Goal: Information Seeking & Learning: Understand process/instructions

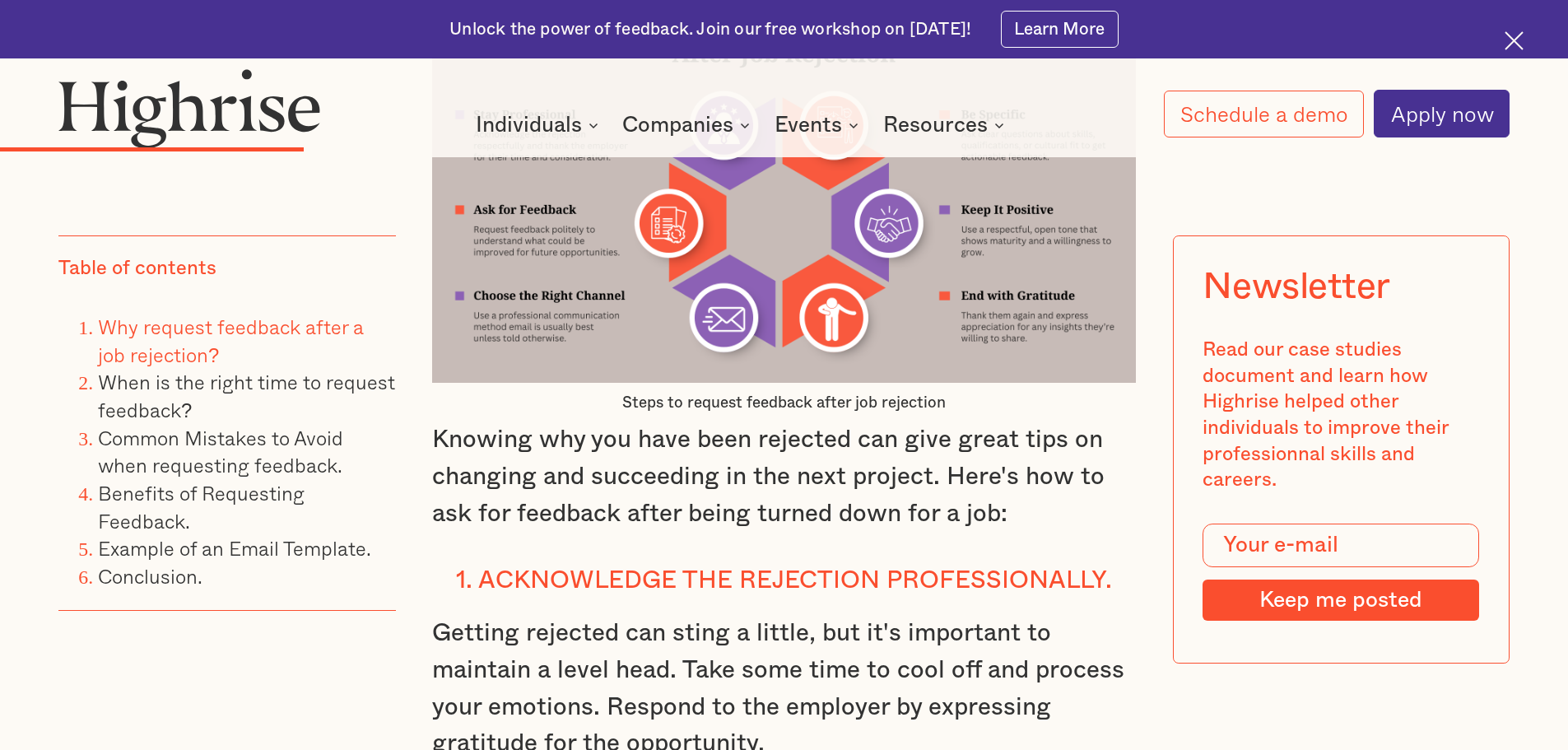
scroll to position [3542, 0]
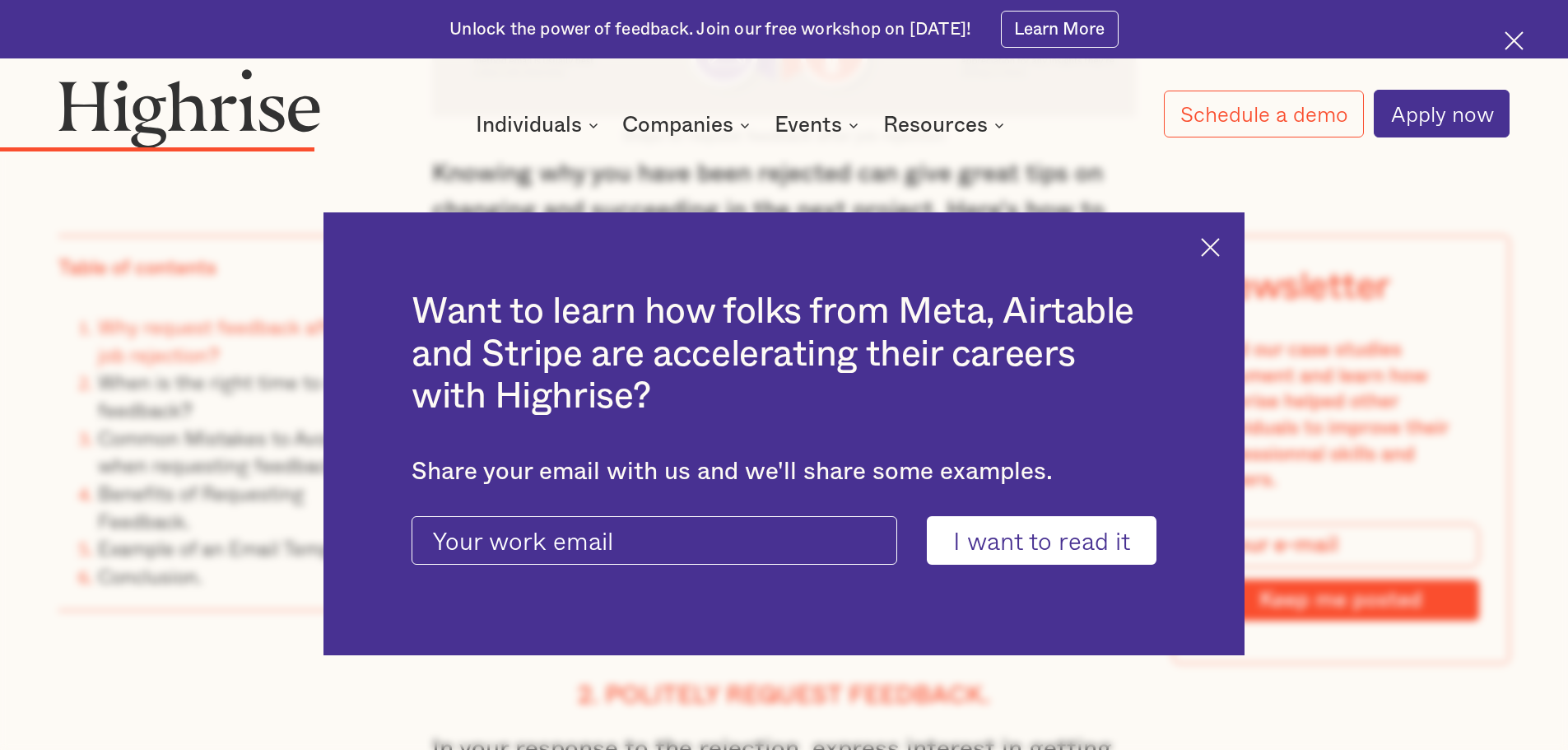
click at [1210, 248] on div "Want to learn how folks from Meta, Airtable and Stripe are accelerating their c…" at bounding box center [784, 434] width 922 height 444
click at [1216, 248] on img at bounding box center [1211, 247] width 19 height 19
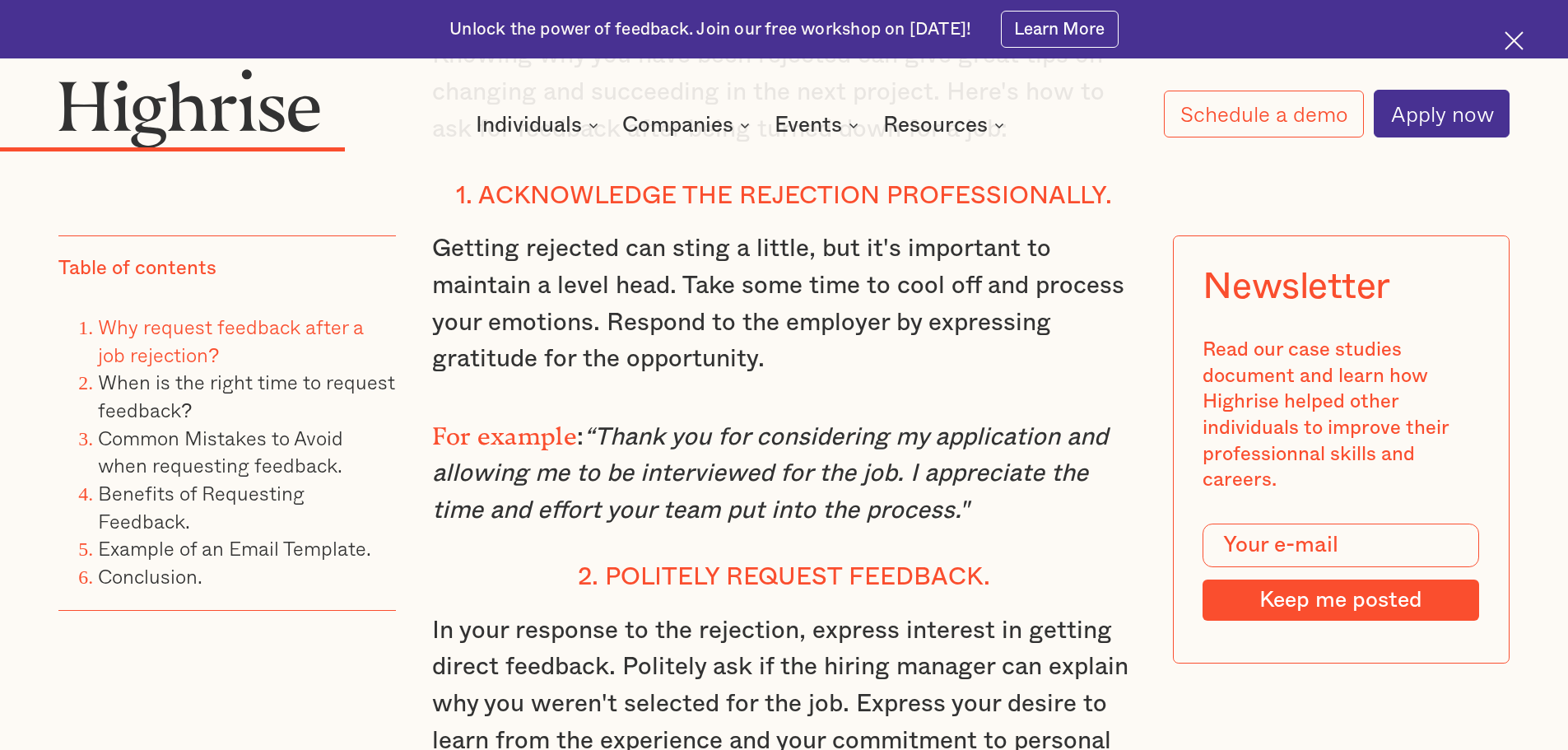
scroll to position [3871, 0]
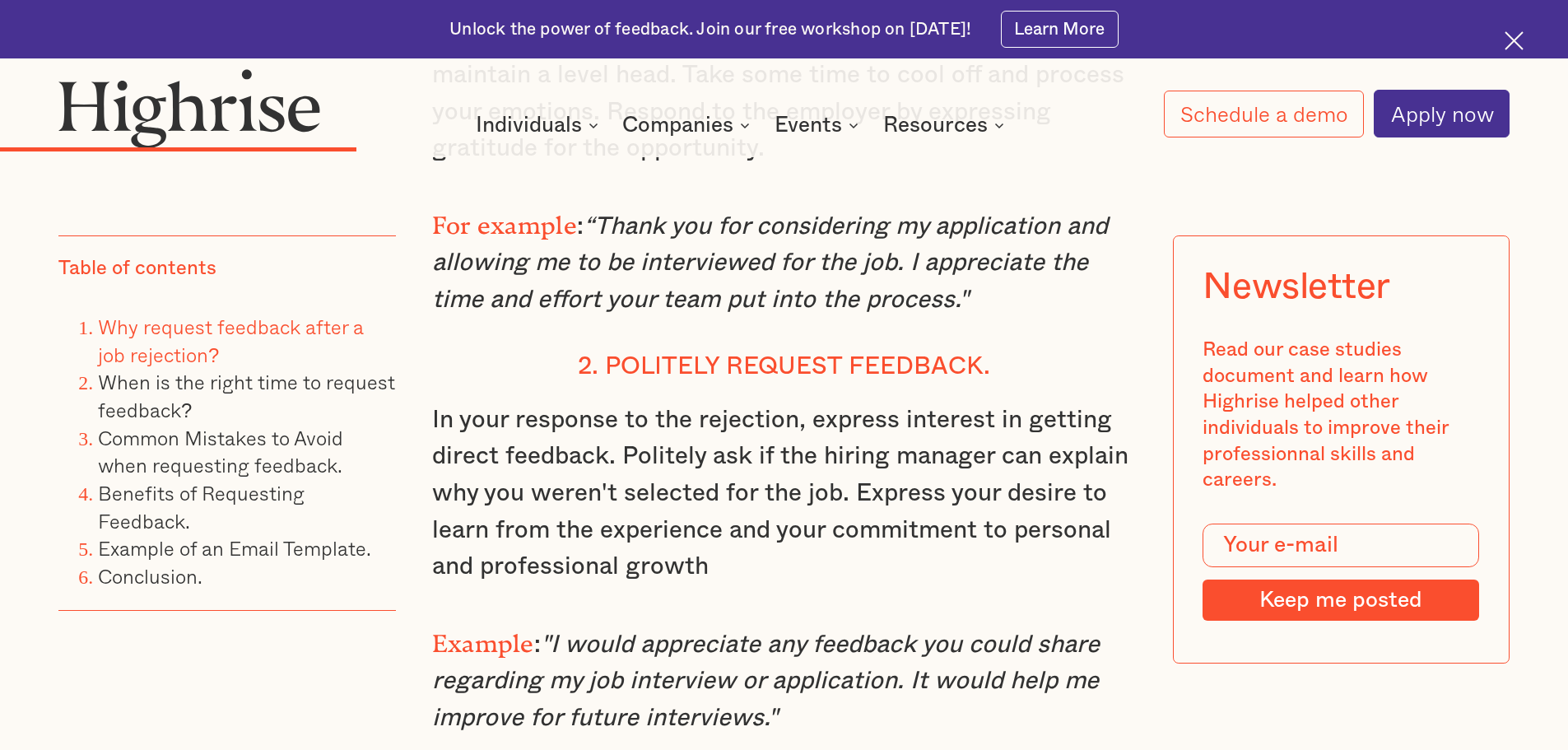
drag, startPoint x: 601, startPoint y: 236, endPoint x: 962, endPoint y: 316, distance: 369.8
click at [962, 312] on em "“Thank you for considering my application and allowing me to be interviewed for…" at bounding box center [771, 263] width 676 height 98
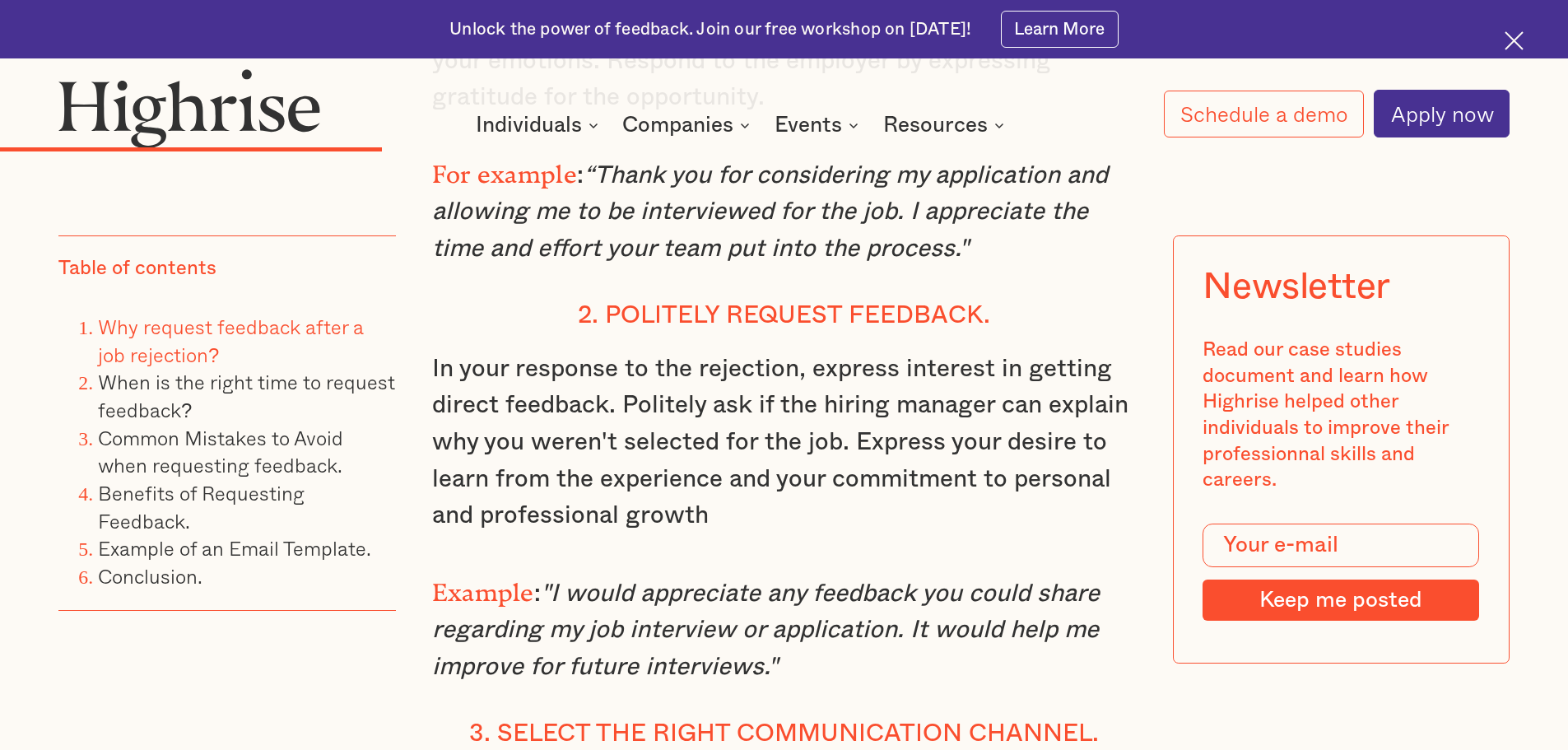
scroll to position [3706, 0]
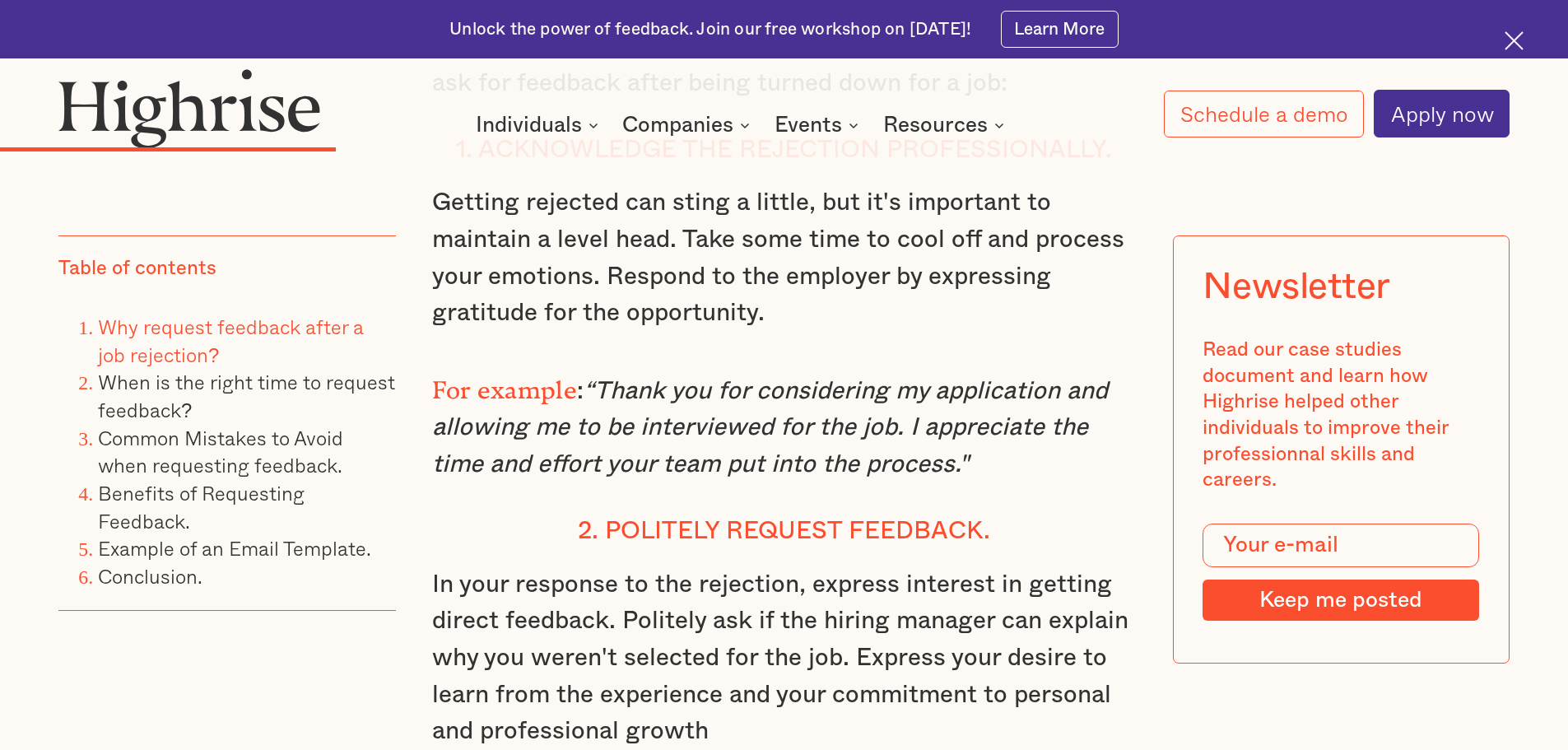
copy em "Thank you for considering my application and allowing me to be interviewed for …"
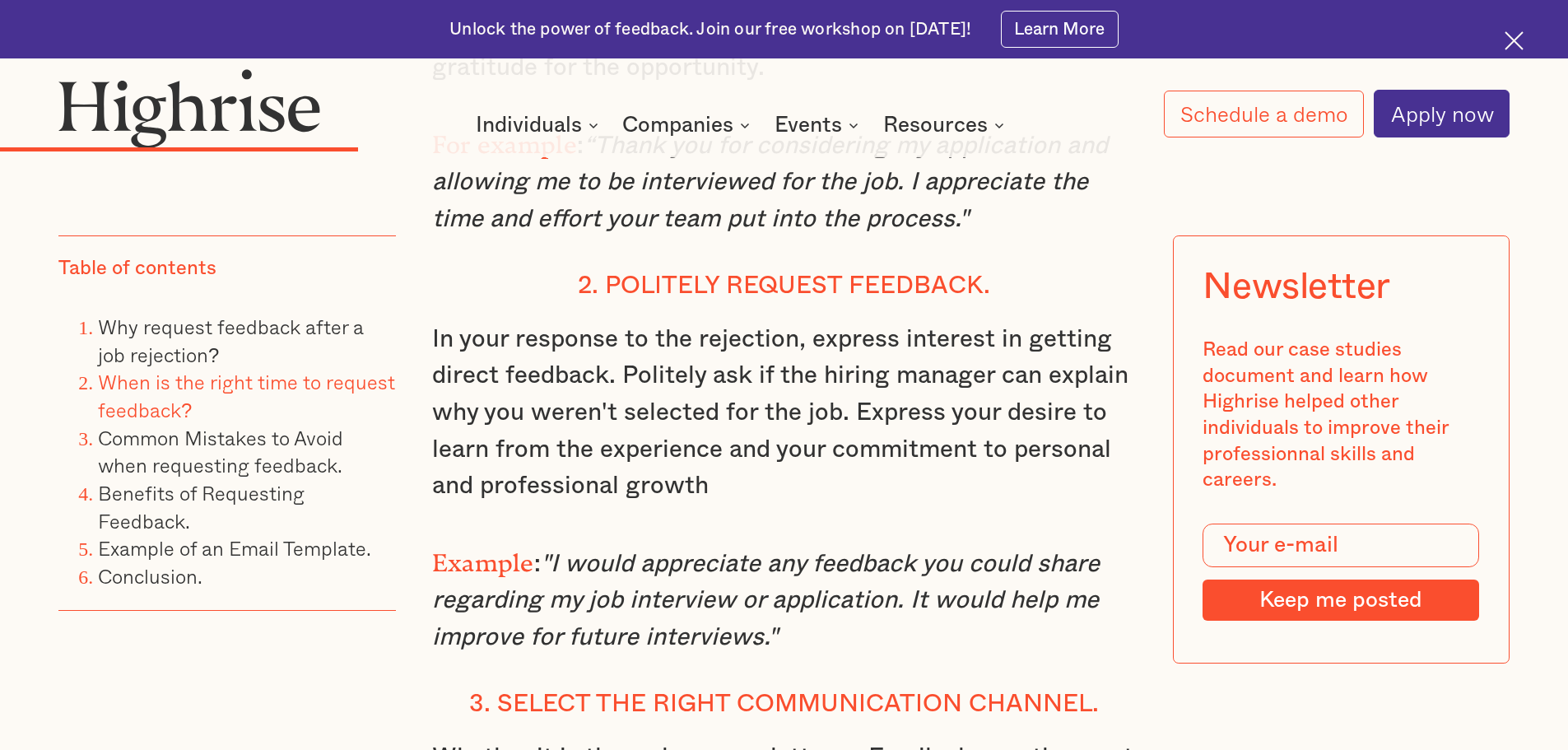
scroll to position [4118, 0]
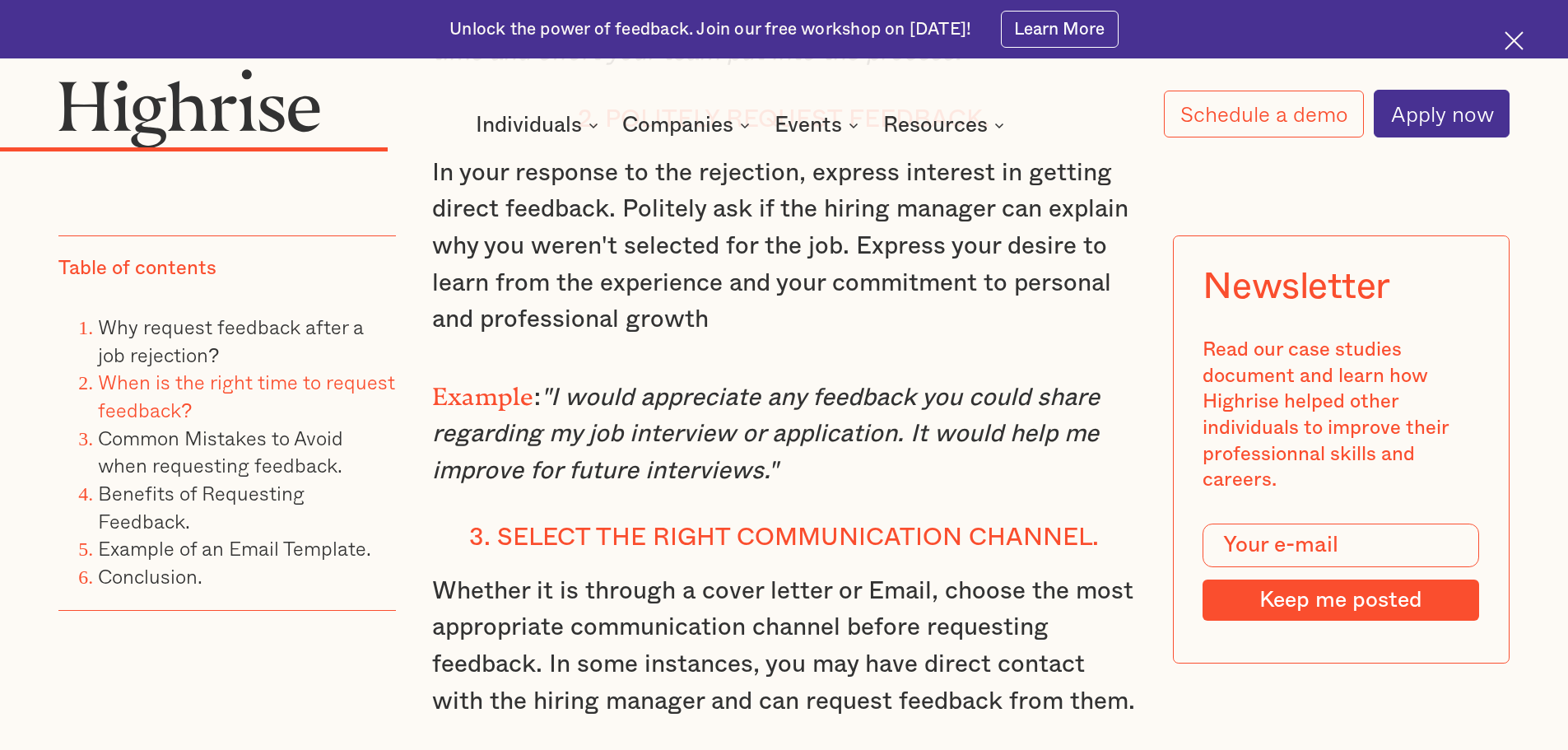
drag, startPoint x: 557, startPoint y: 407, endPoint x: 771, endPoint y: 478, distance: 225.5
click at [771, 478] on em ""I would appreciate any feedback you could share regarding my job interview or …" at bounding box center [766, 434] width 667 height 98
copy em "I would appreciate any feedback you could share regarding my job interview or a…"
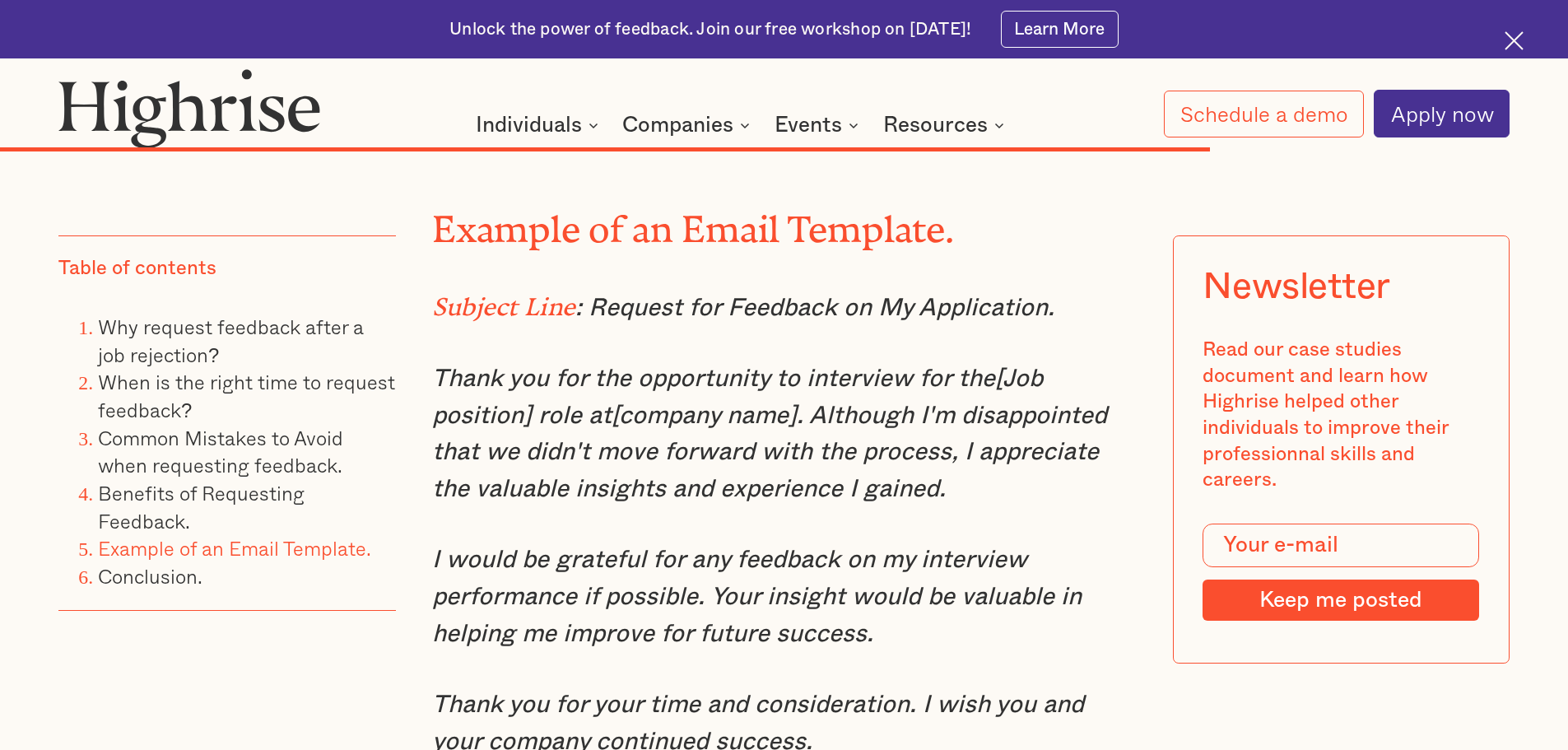
scroll to position [10789, 0]
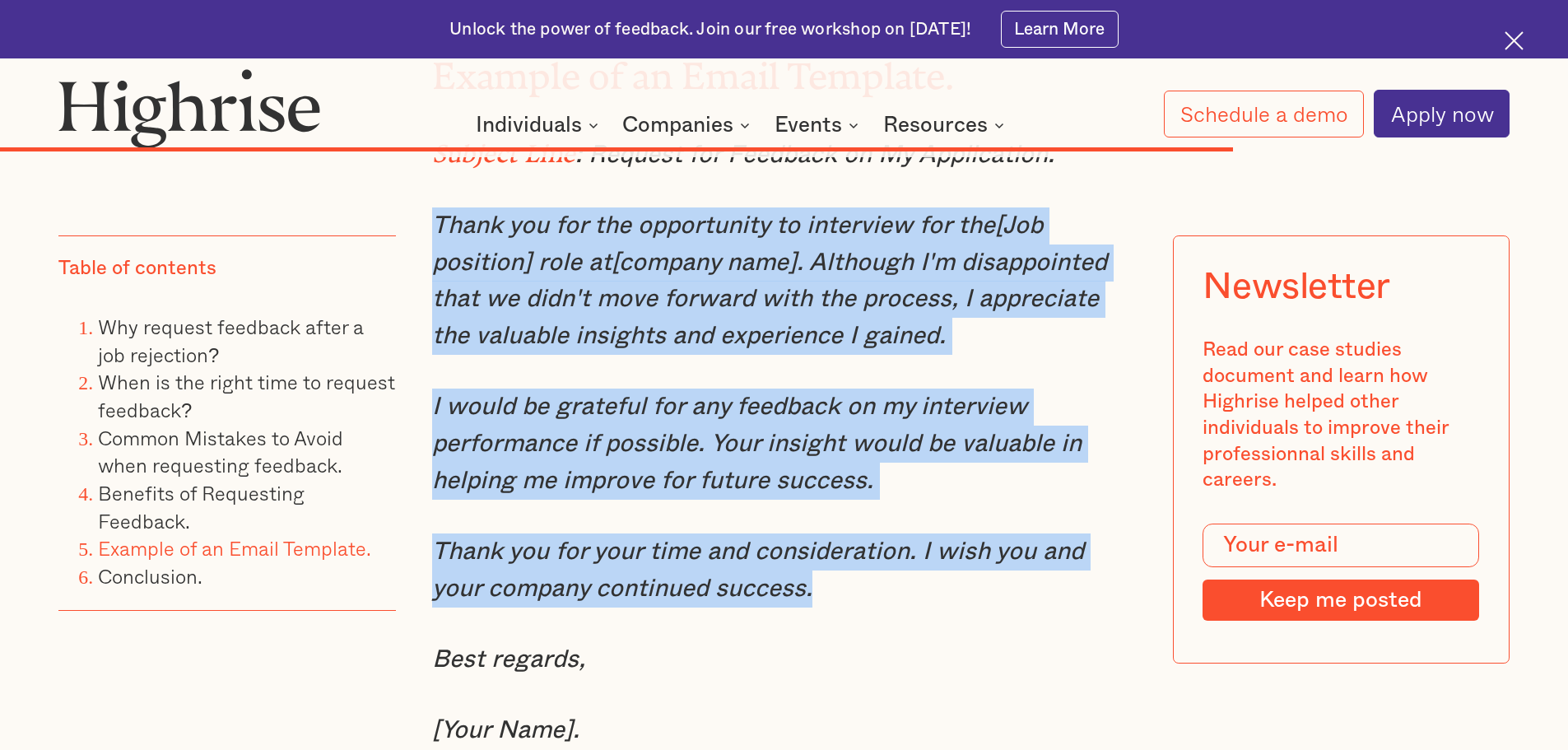
drag, startPoint x: 434, startPoint y: 266, endPoint x: 770, endPoint y: 630, distance: 495.4
click at [659, 457] on em "I would be grateful for any feedback on my interview performance if possible. Y…" at bounding box center [757, 443] width 649 height 98
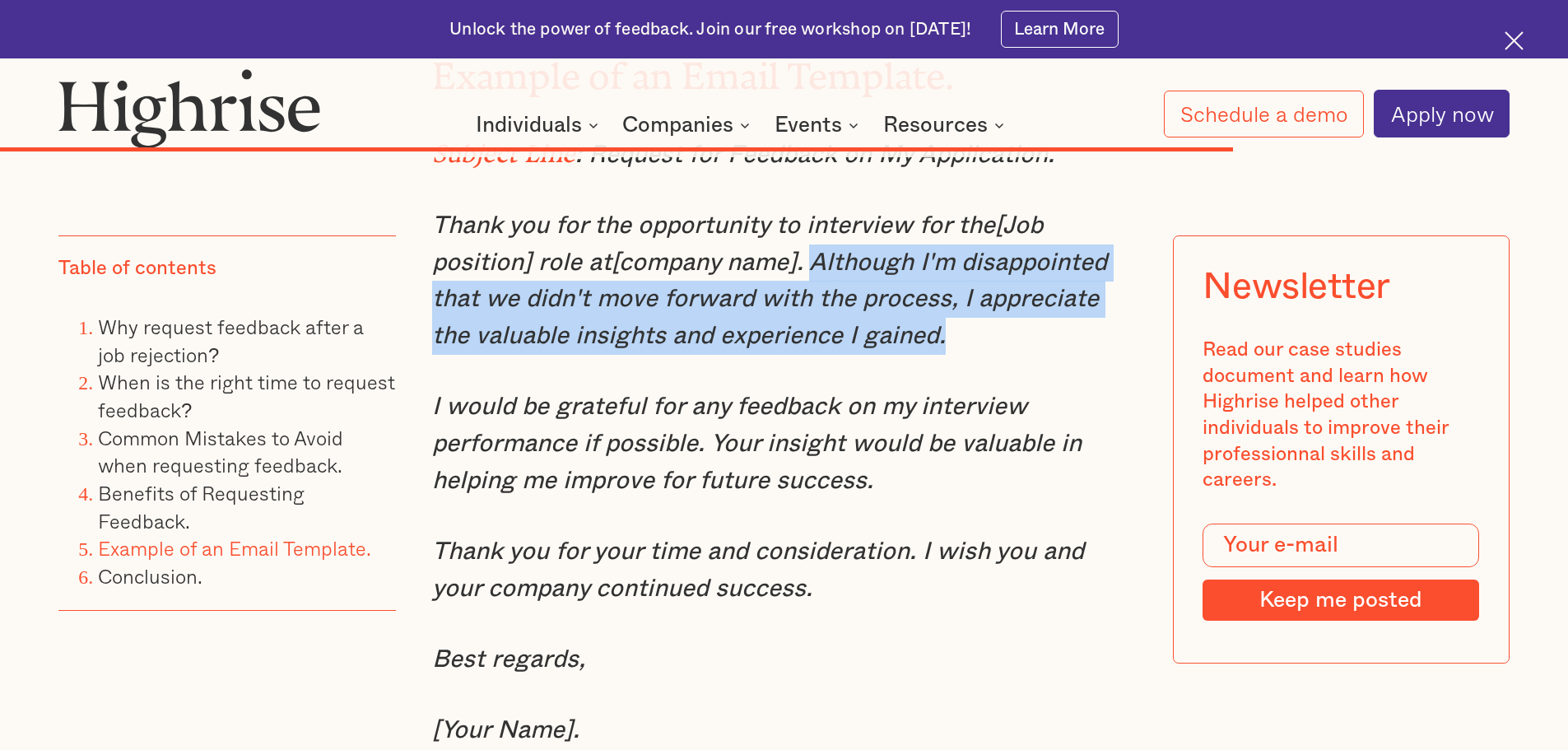
drag, startPoint x: 815, startPoint y: 309, endPoint x: 910, endPoint y: 378, distance: 117.4
click at [910, 355] on p "Thank you for the opportunity to interview for the[Job position] role at[compan…" at bounding box center [785, 281] width 705 height 147
copy em "Although I'm disappointed that we didn't move forward with the process, I appre…"
drag, startPoint x: 433, startPoint y: 448, endPoint x: 892, endPoint y: 532, distance: 466.6
click at [892, 499] on p "I would be grateful for any feedback on my interview performance if possible. Y…" at bounding box center [785, 444] width 705 height 111
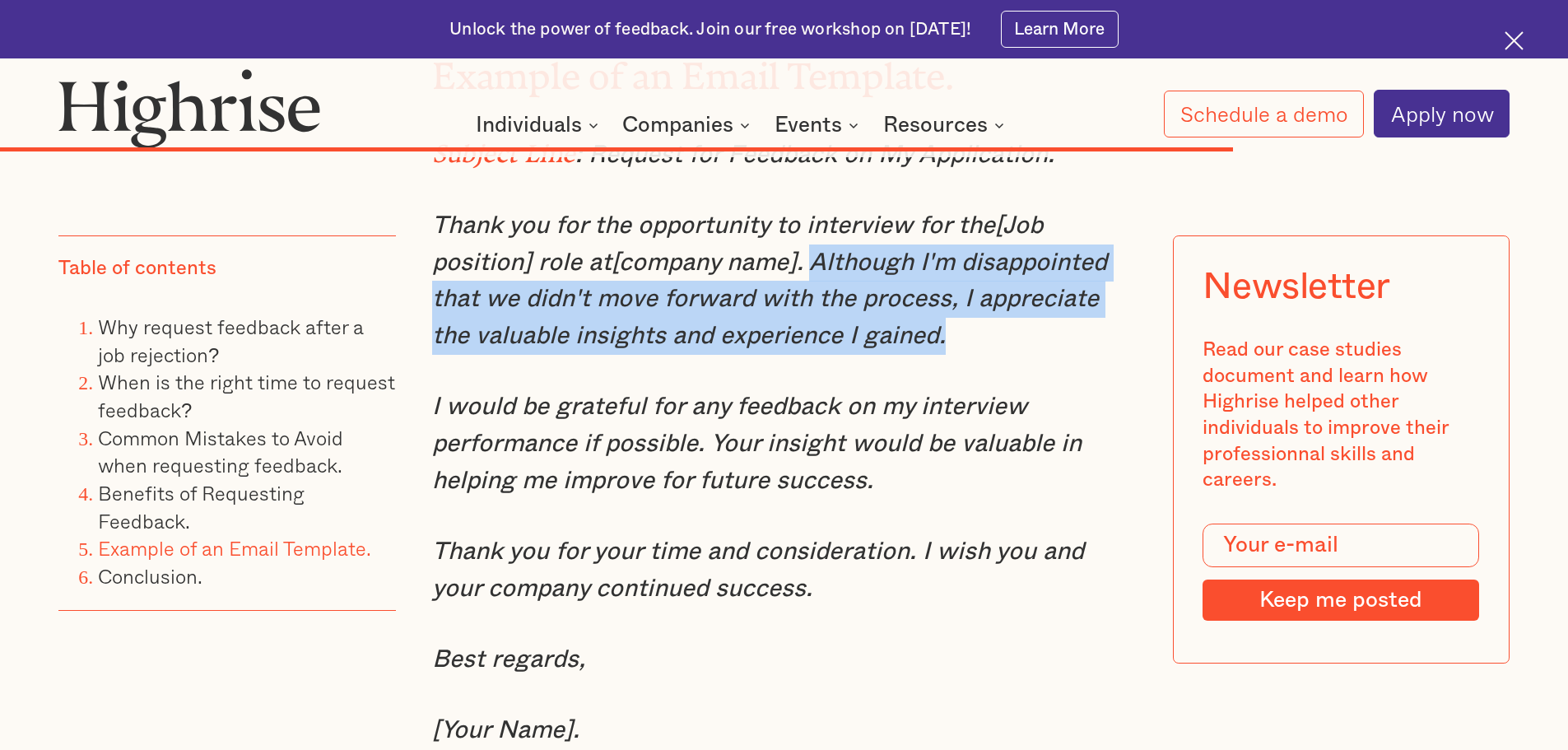
drag, startPoint x: 785, startPoint y: 493, endPoint x: 688, endPoint y: 495, distance: 97.0
click at [688, 493] on em "I would be grateful for any feedback on my interview performance if possible. Y…" at bounding box center [757, 443] width 649 height 98
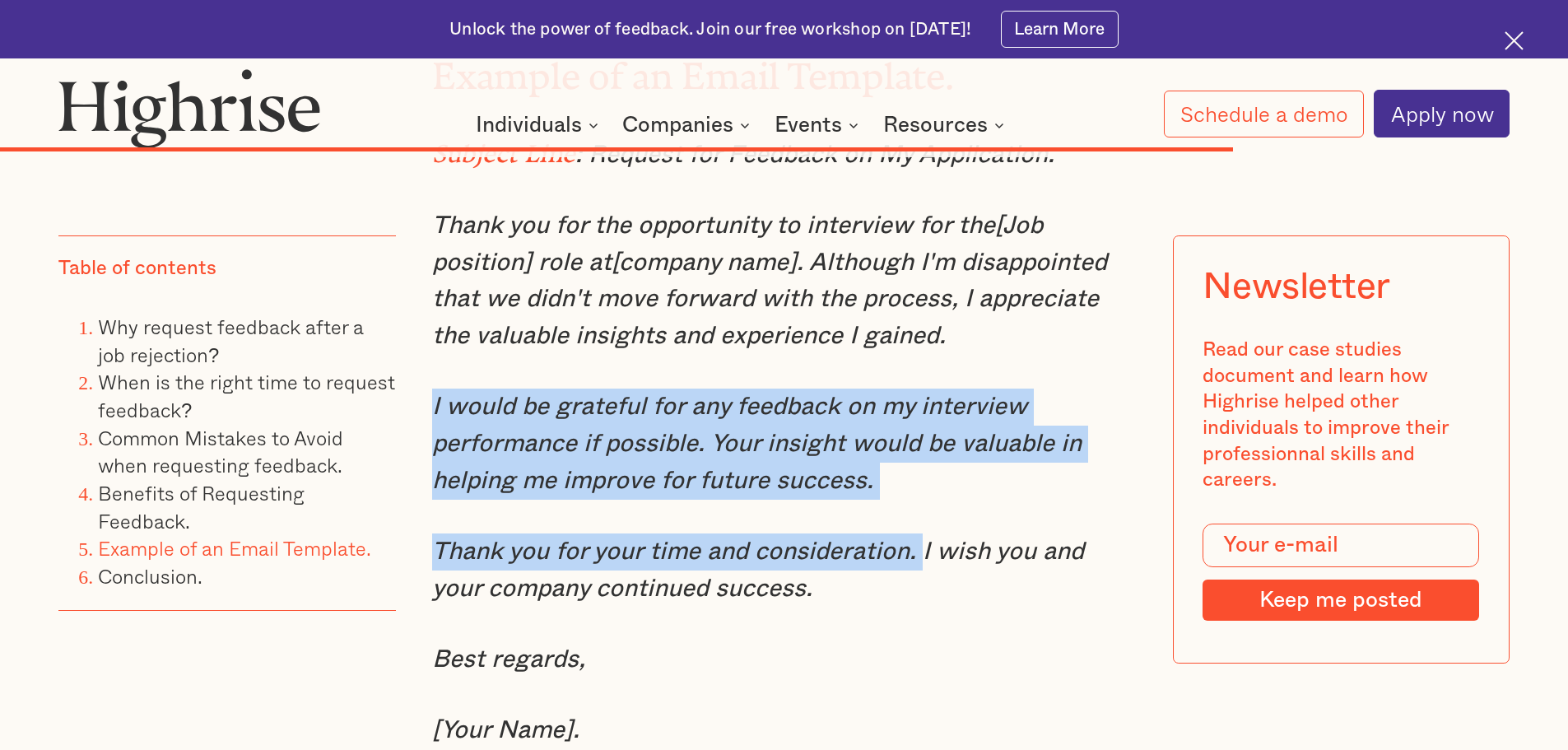
drag, startPoint x: 919, startPoint y: 598, endPoint x: 430, endPoint y: 456, distance: 509.2
copy div "I would be grateful for any feedback on my interview performance if possible. Y…"
drag, startPoint x: 739, startPoint y: 594, endPoint x: 656, endPoint y: 595, distance: 83.0
click at [656, 595] on em "Thank you for your time and consideration. I wish you and your company continue…" at bounding box center [758, 570] width 652 height 62
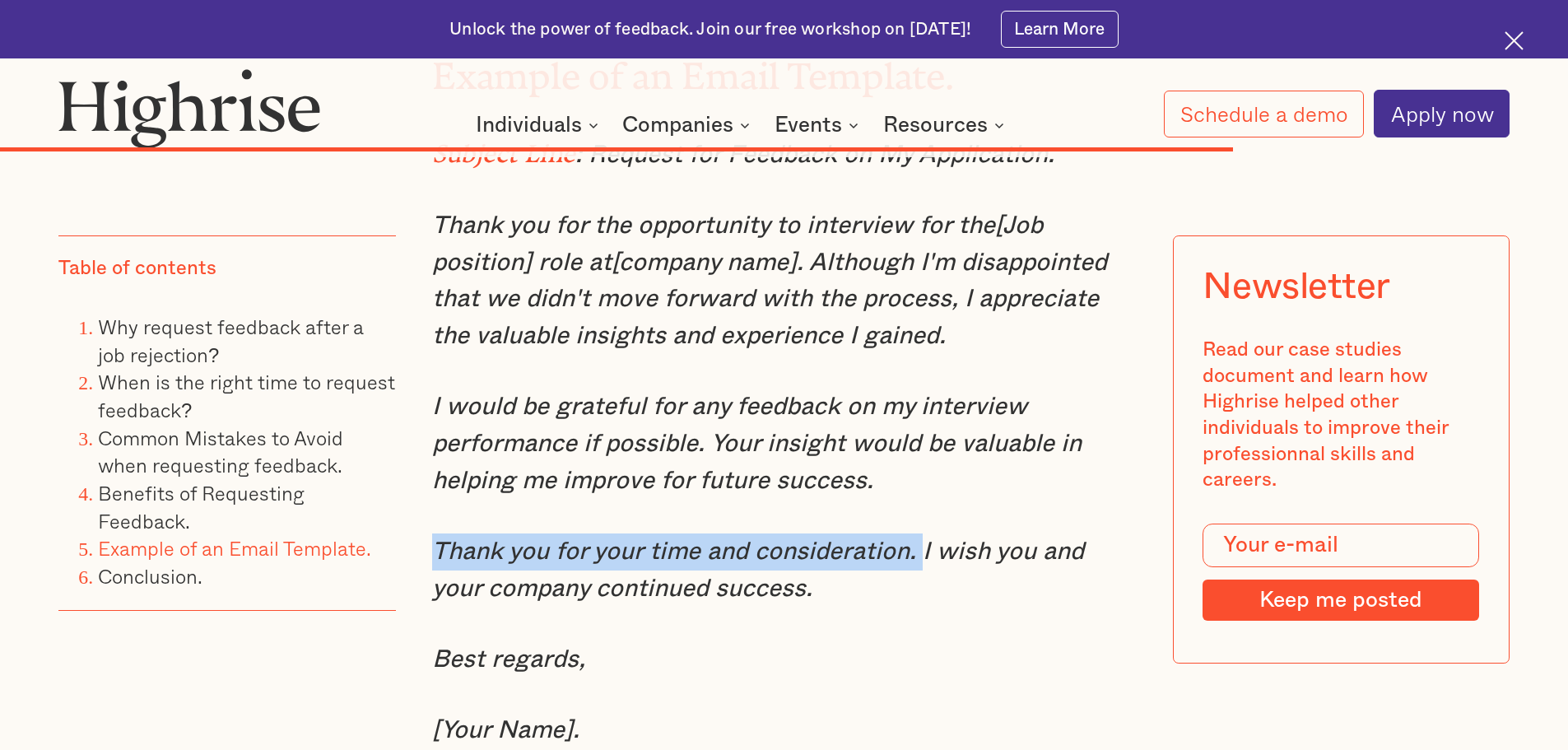
drag, startPoint x: 917, startPoint y: 602, endPoint x: 432, endPoint y: 594, distance: 485.1
click at [433, 594] on em "Thank you for your time and consideration. I wish you and your company continue…" at bounding box center [758, 570] width 652 height 62
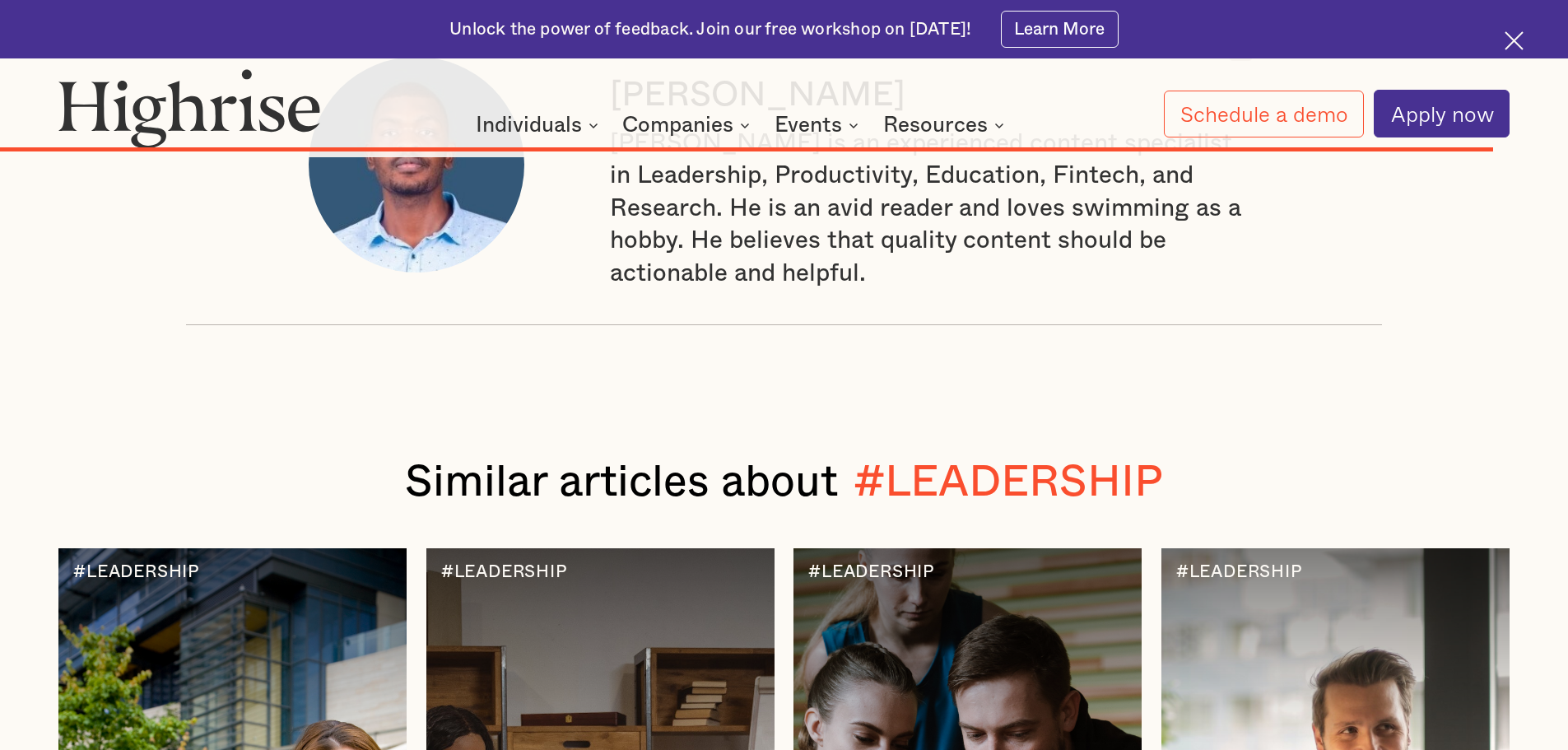
scroll to position [12354, 0]
